Goal: Transaction & Acquisition: Download file/media

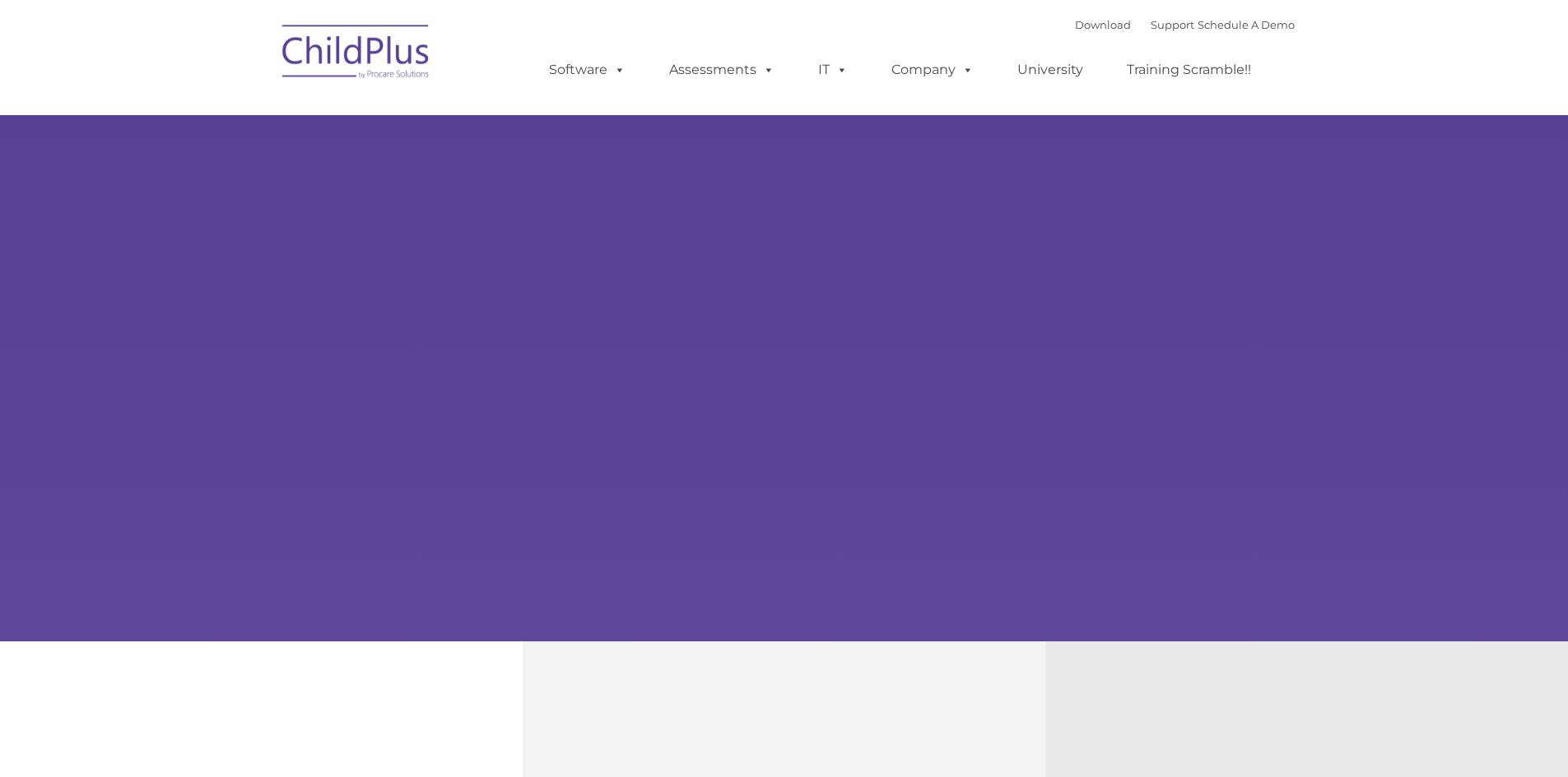
type input ""
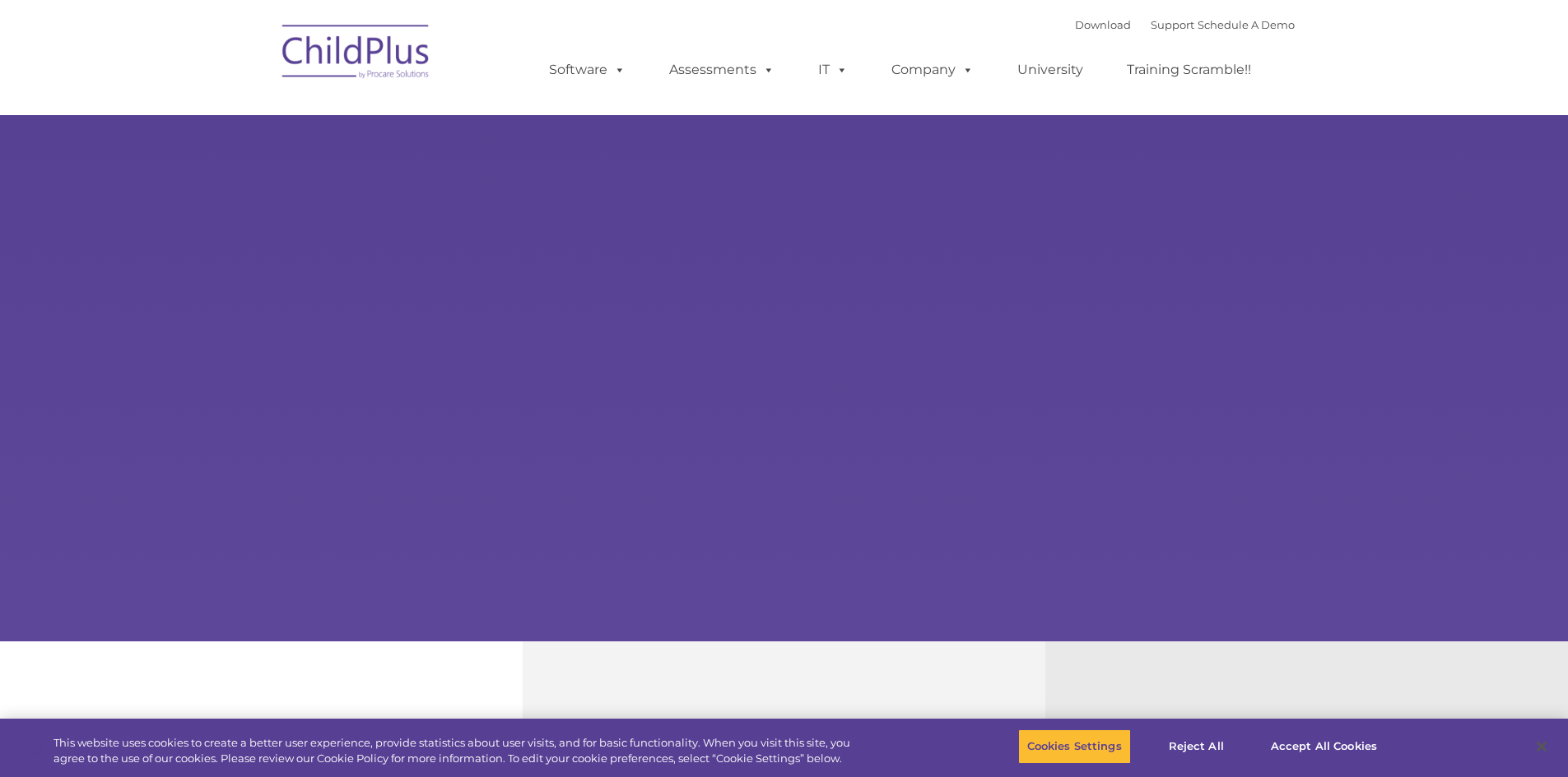
select select "MEDIUM"
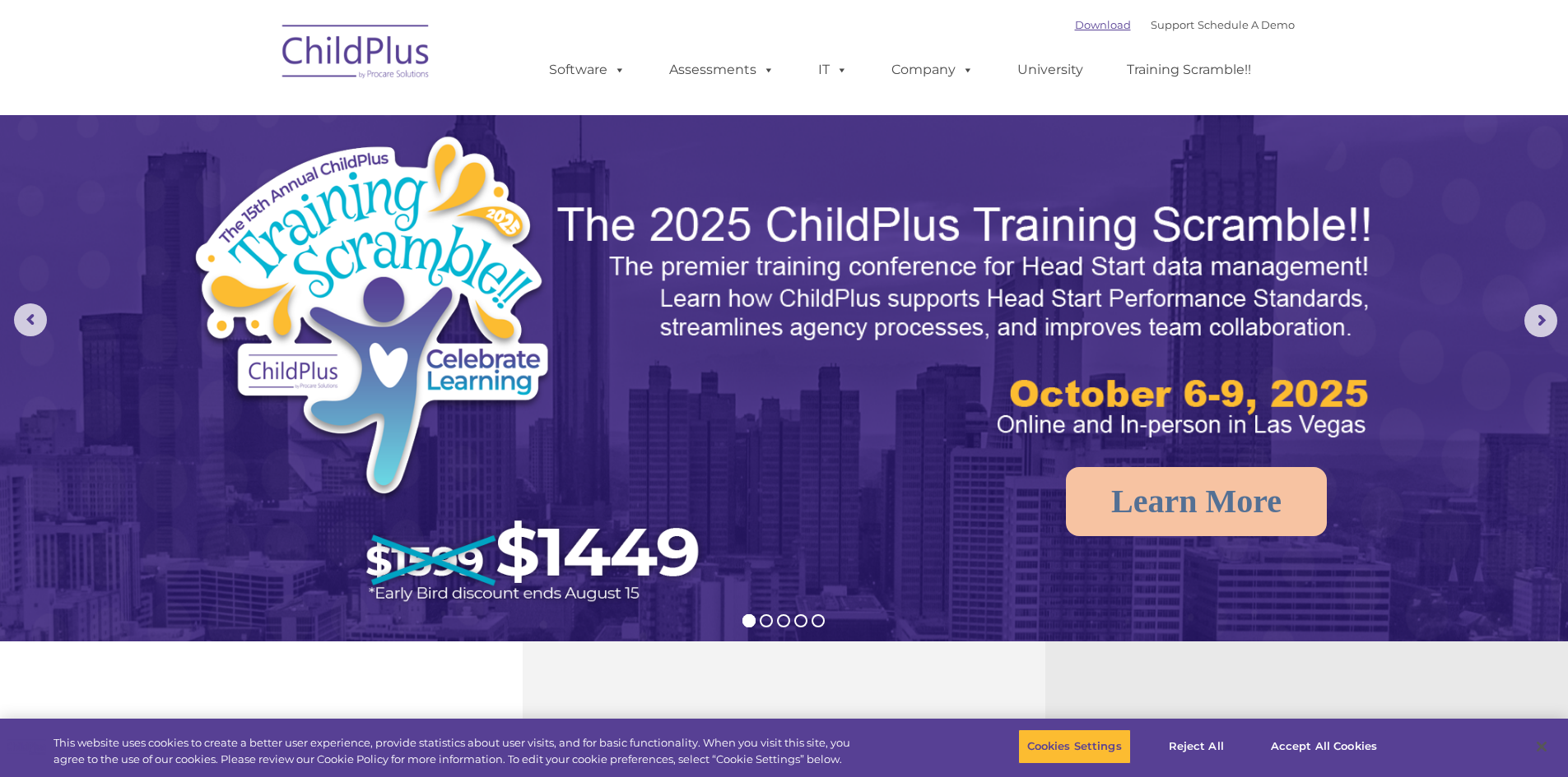
click at [1081, 24] on link "Download" at bounding box center [1102, 25] width 56 height 13
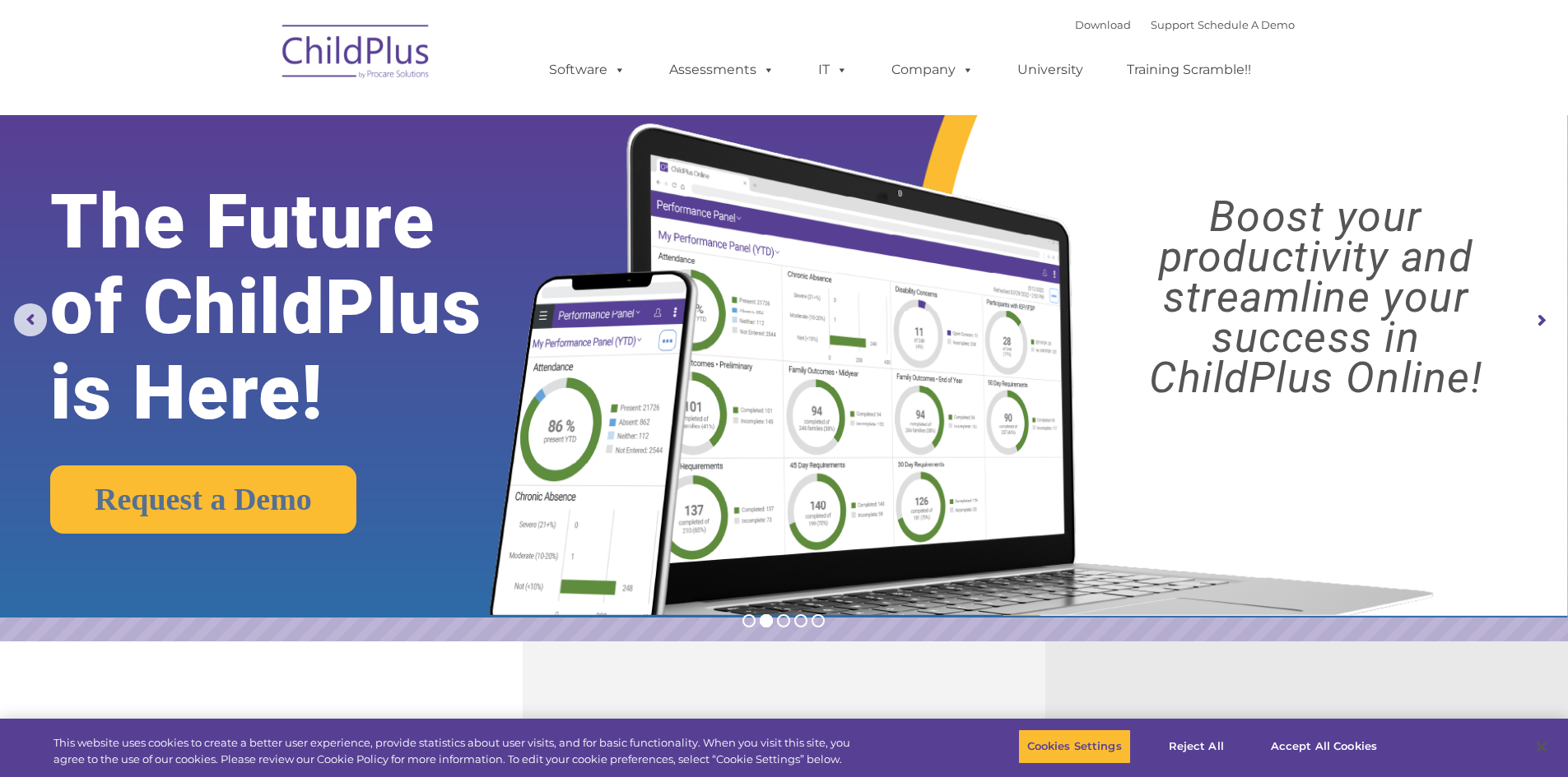
click at [390, 70] on img at bounding box center [356, 54] width 165 height 82
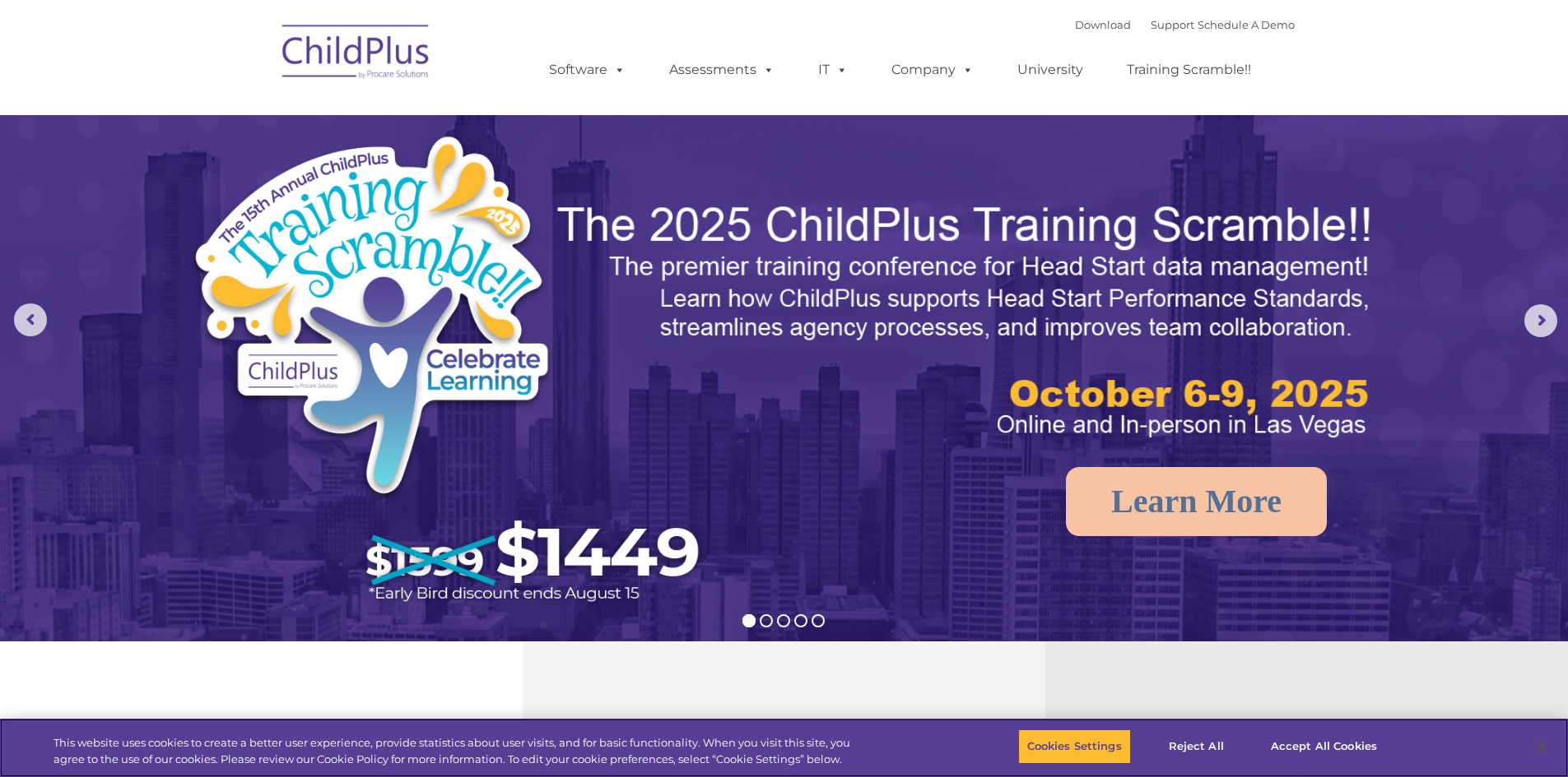
select select "MEDIUM"
click at [1538, 755] on button "Close" at bounding box center [1540, 746] width 36 height 36
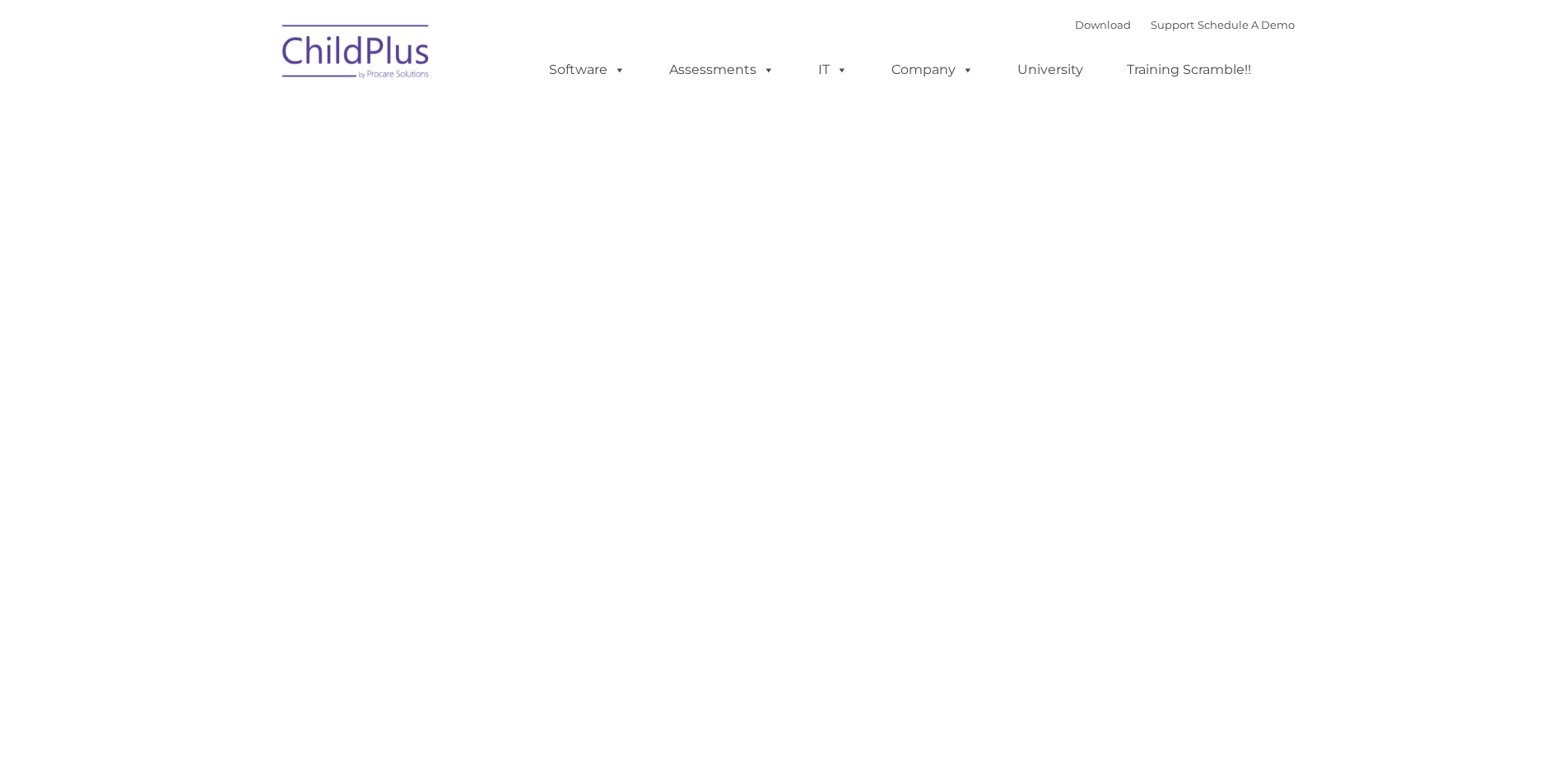
type input ""
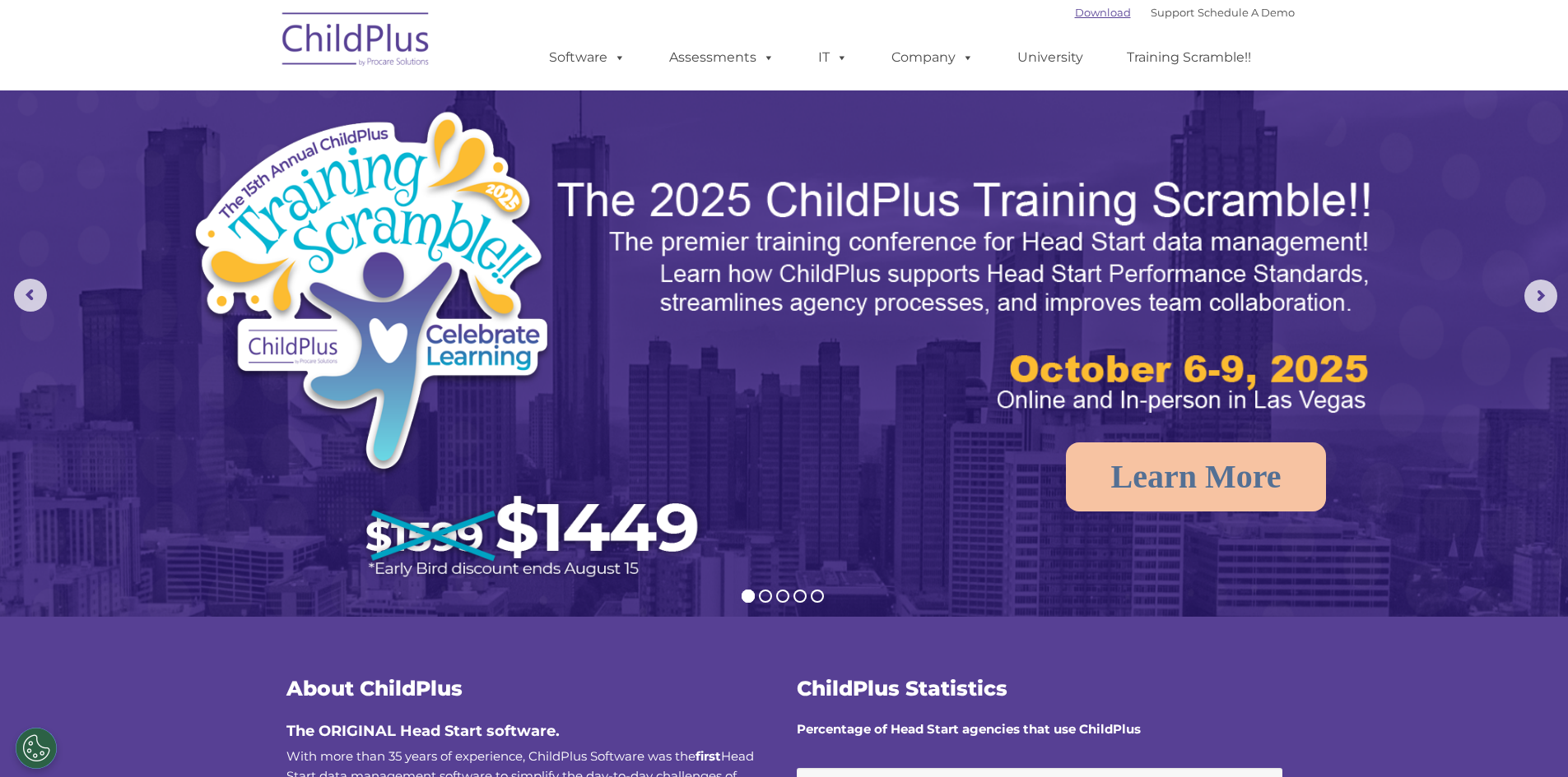
click at [1076, 10] on link "Download" at bounding box center [1102, 13] width 56 height 13
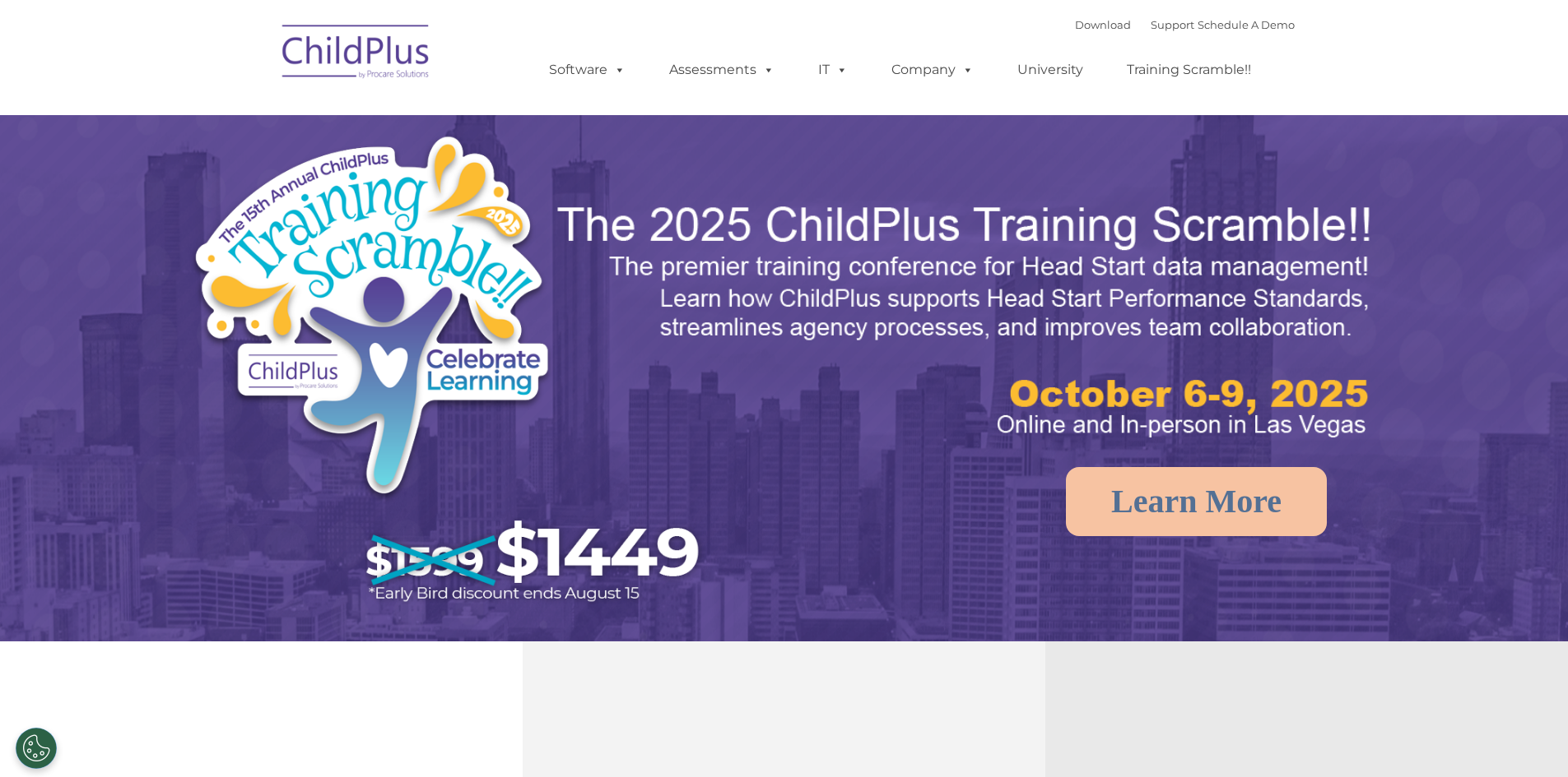
select select "MEDIUM"
